Goal: Information Seeking & Learning: Learn about a topic

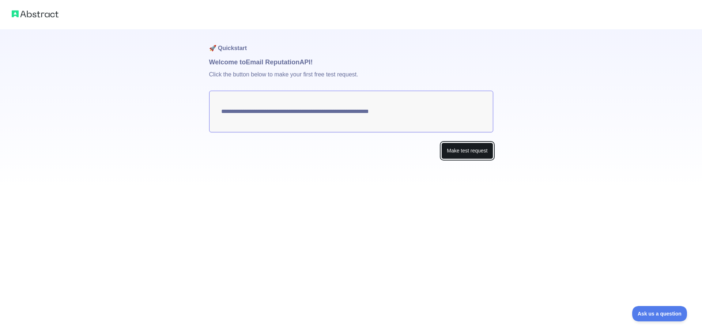
click at [460, 156] on button "Make test request" at bounding box center [468, 151] width 52 height 16
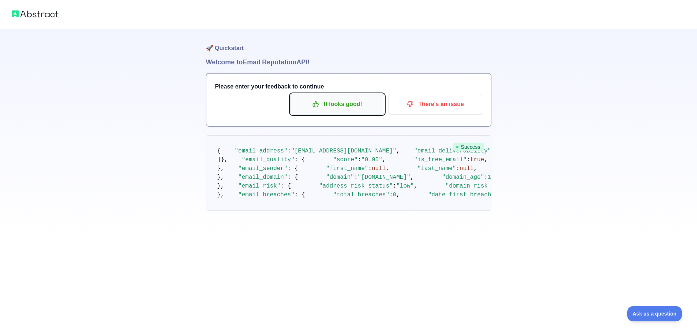
click at [348, 110] on p "It looks good!" at bounding box center [337, 104] width 83 height 12
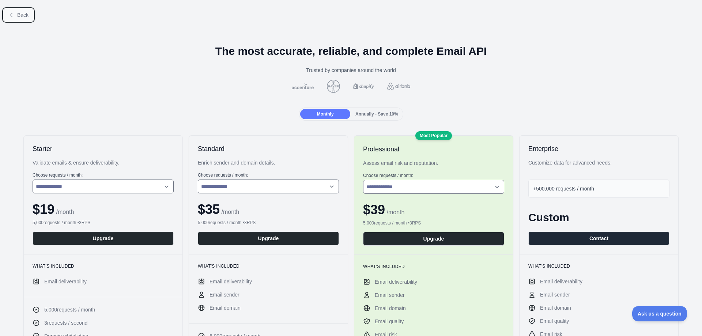
click at [27, 13] on span "Back" at bounding box center [22, 15] width 11 height 6
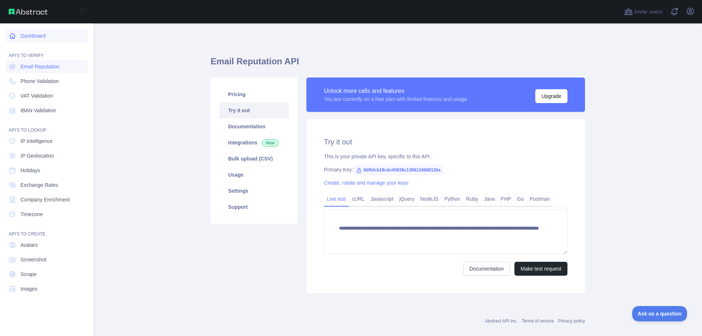
click at [22, 38] on link "Dashboard" at bounding box center [47, 35] width 82 height 13
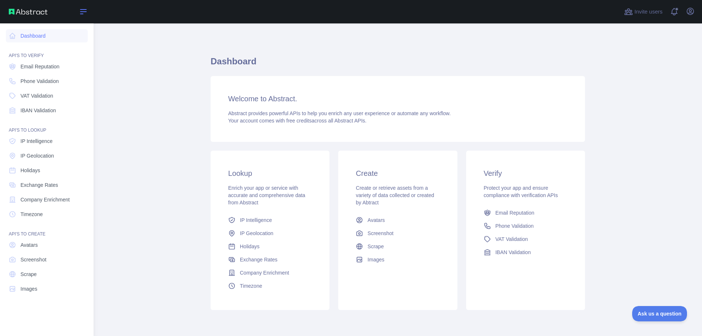
click at [81, 10] on icon at bounding box center [83, 12] width 6 height 4
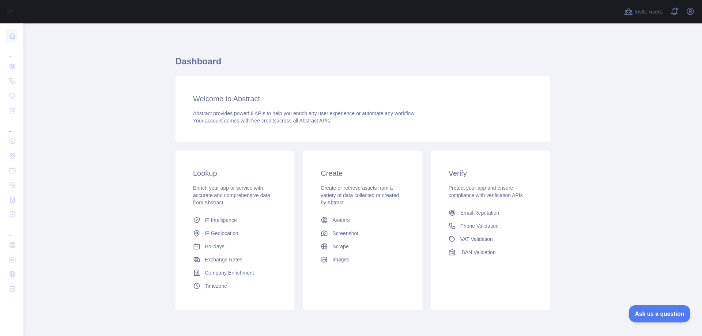
click at [669, 309] on button "Ask us a question" at bounding box center [656, 312] width 55 height 15
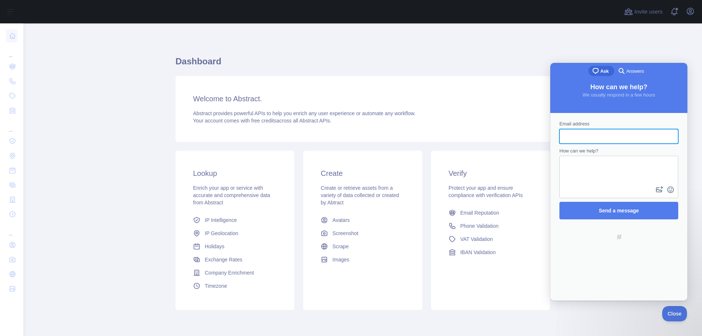
click at [616, 317] on main "Dashboard Welcome to Abstract. Abstract provides powerful APIs to help you enri…" at bounding box center [362, 179] width 679 height 313
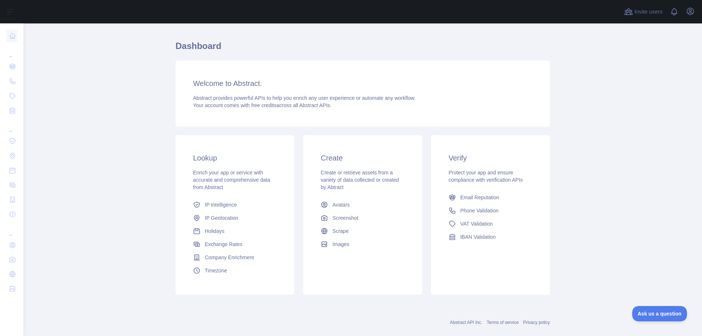
scroll to position [28, 0]
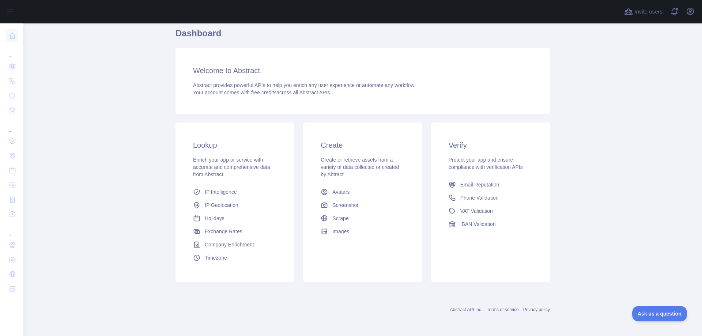
click at [240, 82] on span "Abstract provides powerful APIs to help you enrich any user experience or autom…" at bounding box center [304, 85] width 223 height 6
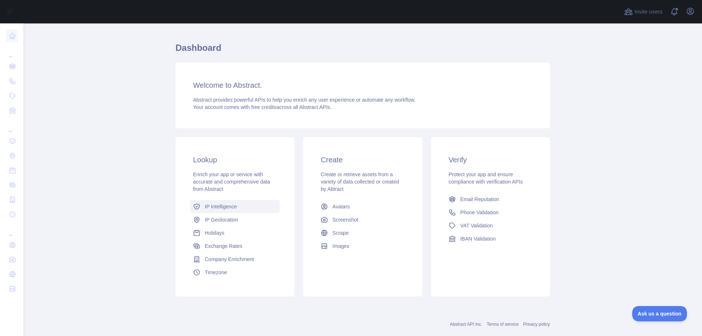
scroll to position [0, 0]
